Goal: Complete application form

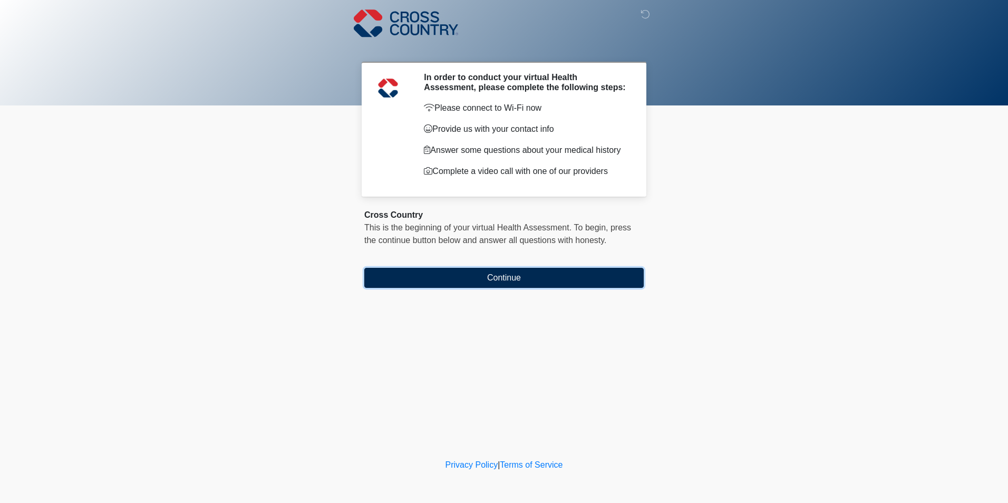
click at [437, 281] on button "Continue" at bounding box center [503, 278] width 279 height 20
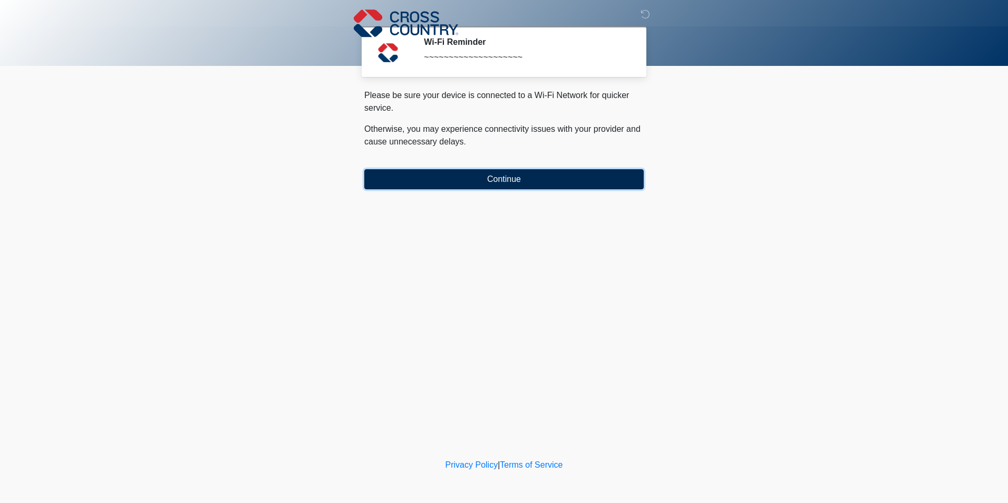
click at [432, 175] on button "Continue" at bounding box center [503, 179] width 279 height 20
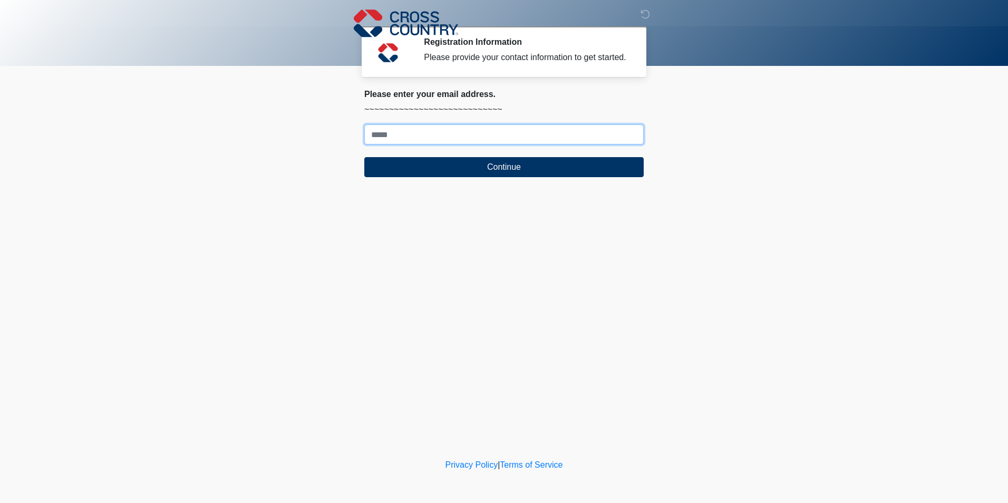
click at [419, 134] on input "Where should we email your response?" at bounding box center [503, 134] width 279 height 20
drag, startPoint x: 751, startPoint y: 173, endPoint x: 739, endPoint y: 172, distance: 12.2
click at [751, 173] on body "‎ ‎ ‎ Registration Information Please provide your contact information to get s…" at bounding box center [504, 251] width 1008 height 503
